Goal: Find specific page/section

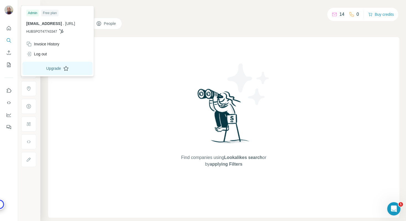
click at [56, 68] on button "Upgrade" at bounding box center [57, 68] width 70 height 13
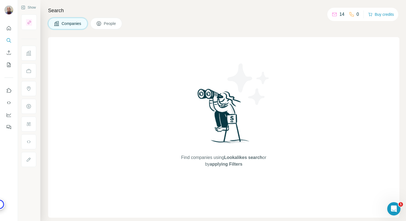
click at [119, 24] on button "People" at bounding box center [106, 24] width 32 height 12
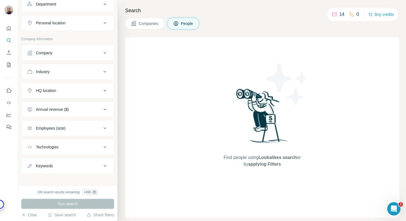
scroll to position [90, 0]
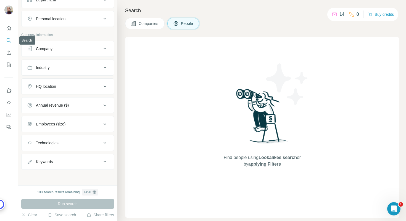
click at [9, 38] on icon "Search" at bounding box center [9, 40] width 4 height 4
